Goal: Task Accomplishment & Management: Complete application form

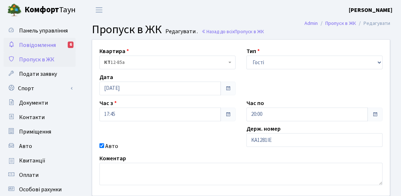
click at [55, 45] on span "Повідомлення" at bounding box center [37, 45] width 37 height 8
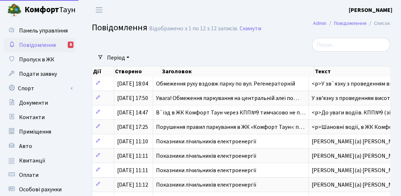
select select "25"
click at [50, 59] on span "Пропуск в ЖК" at bounding box center [36, 59] width 35 height 8
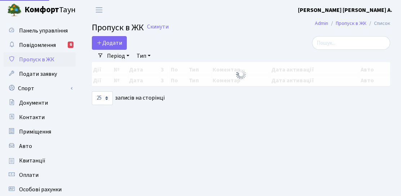
select select "25"
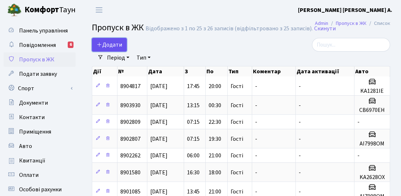
click at [109, 45] on span "Додати" at bounding box center [110, 45] width 26 height 8
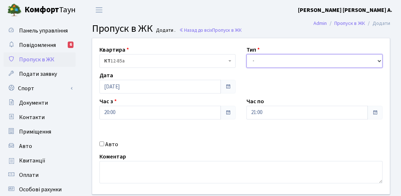
click at [258, 59] on select "- Доставка Таксі Гості Сервіс" at bounding box center [314, 61] width 136 height 14
select select "3"
click at [246, 54] on select "- Доставка Таксі Гості Сервіс" at bounding box center [314, 61] width 136 height 14
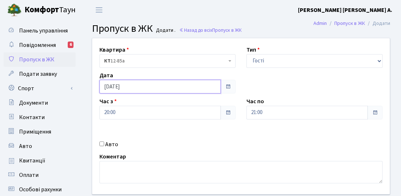
click at [111, 87] on input "[DATE]" at bounding box center [159, 87] width 121 height 14
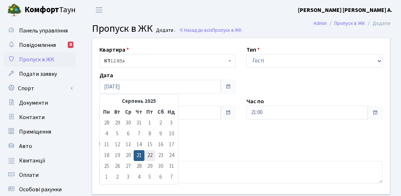
click at [148, 153] on td "22" at bounding box center [149, 155] width 11 height 11
type input "22.08.2025"
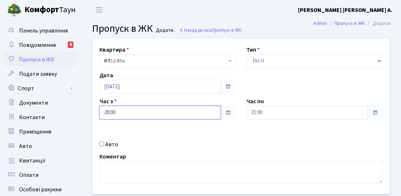
click at [110, 114] on input "20:00" at bounding box center [159, 113] width 121 height 14
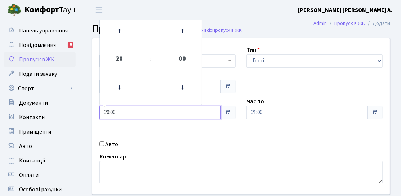
click at [108, 112] on input "20:00" at bounding box center [159, 113] width 121 height 14
click at [106, 114] on input "20:00" at bounding box center [159, 113] width 121 height 14
type input "20:00"
click at [139, 140] on div "Авто" at bounding box center [167, 144] width 147 height 9
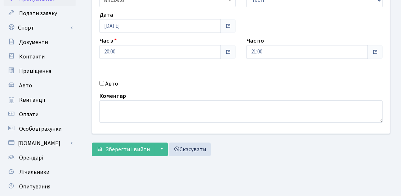
scroll to position [128, 0]
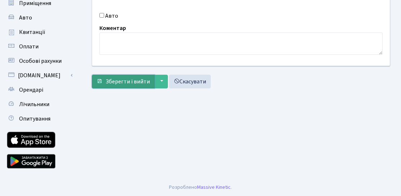
click at [126, 78] on span "Зберегти і вийти" at bounding box center [128, 81] width 44 height 8
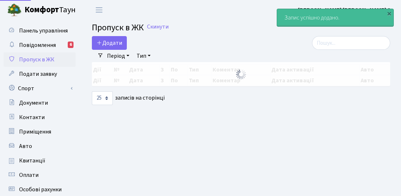
select select "25"
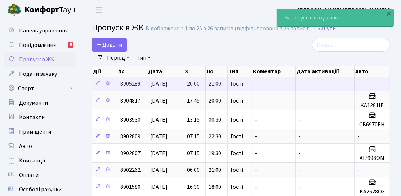
click at [214, 84] on span "21:00" at bounding box center [214, 84] width 13 height 8
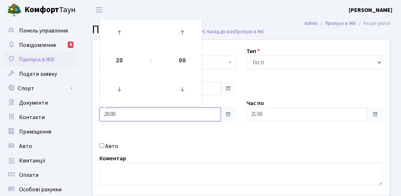
click at [109, 115] on input "20:00" at bounding box center [159, 114] width 121 height 14
click at [107, 114] on input "20:00" at bounding box center [159, 114] width 121 height 14
click at [109, 113] on input "60:00" at bounding box center [159, 114] width 121 height 14
type input "06:00"
click at [127, 147] on div "Авто" at bounding box center [167, 146] width 147 height 9
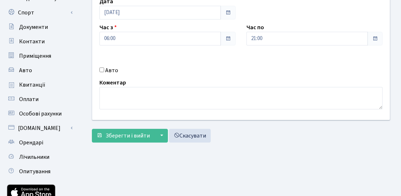
scroll to position [128, 0]
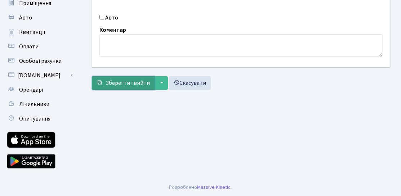
click at [119, 77] on button "Зберегти і вийти" at bounding box center [123, 83] width 63 height 14
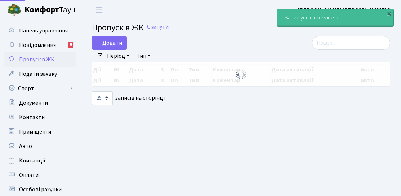
select select "25"
